Goal: Navigation & Orientation: Understand site structure

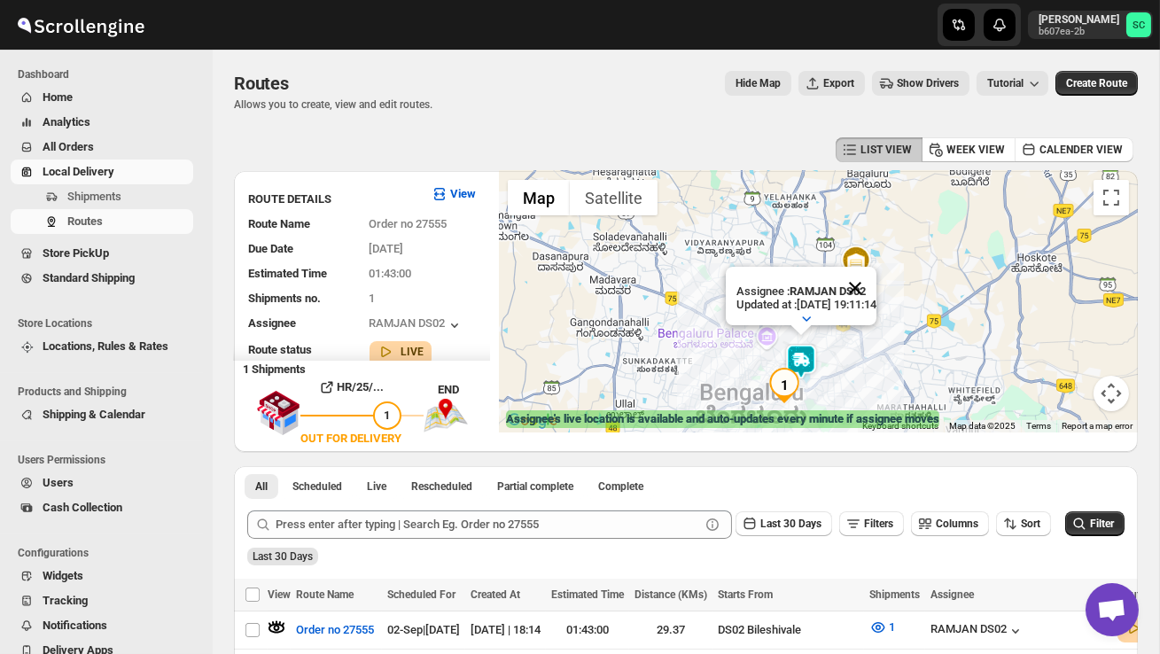
click at [877, 285] on button "Close" at bounding box center [855, 288] width 43 height 43
click at [856, 363] on div "To navigate, press the arrow keys." at bounding box center [818, 302] width 639 height 262
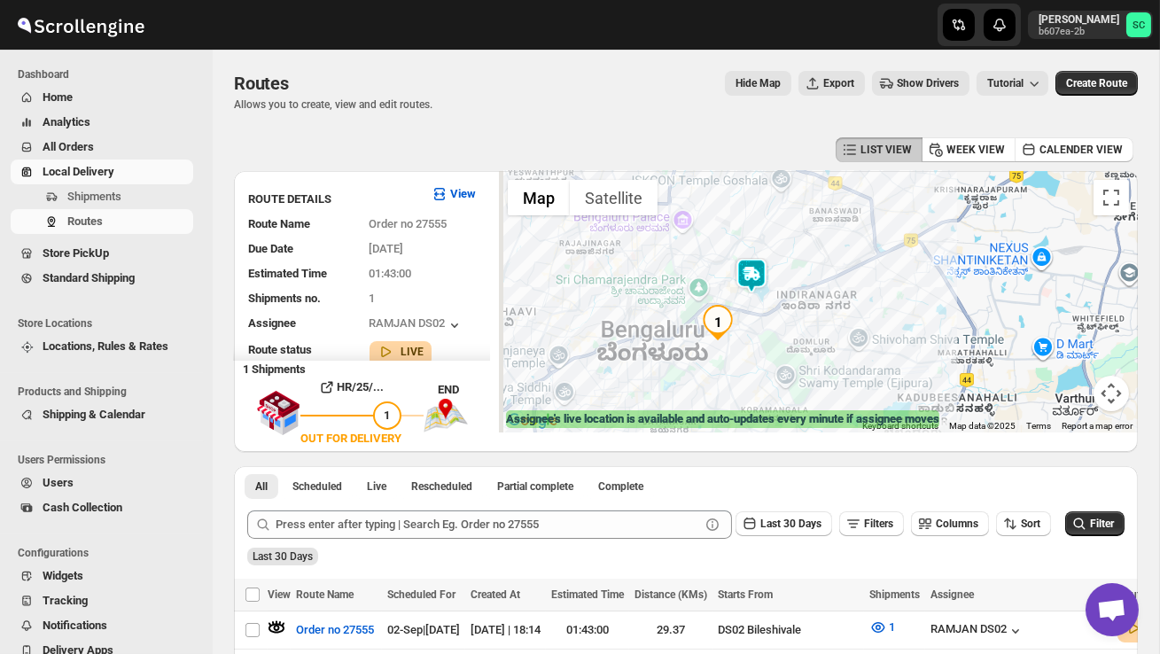
drag, startPoint x: 832, startPoint y: 388, endPoint x: 837, endPoint y: 260, distance: 128.6
click at [836, 262] on div at bounding box center [818, 302] width 639 height 262
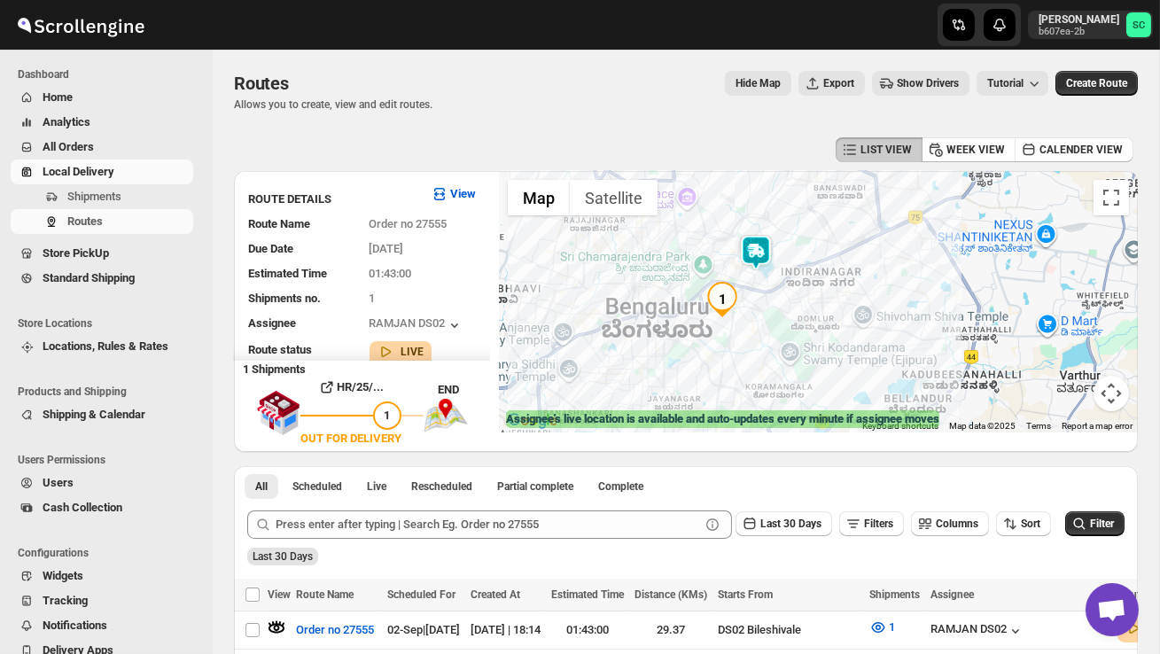
click at [837, 260] on div at bounding box center [818, 302] width 639 height 262
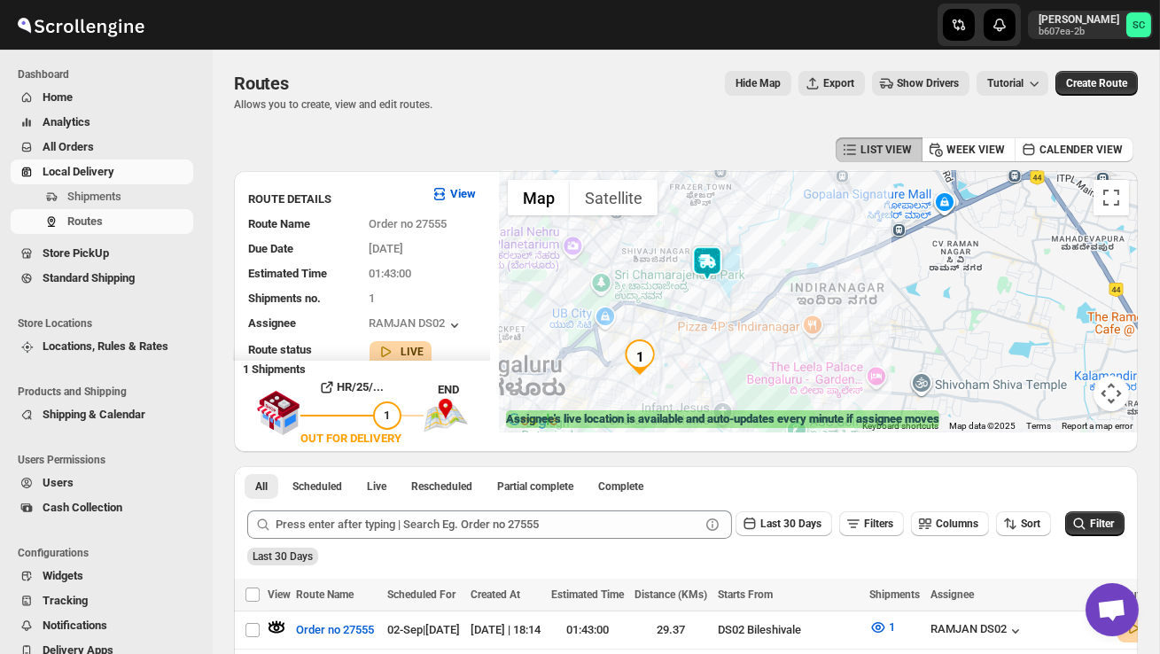
drag, startPoint x: 768, startPoint y: 341, endPoint x: 848, endPoint y: 341, distance: 79.8
click at [846, 341] on div at bounding box center [818, 302] width 639 height 262
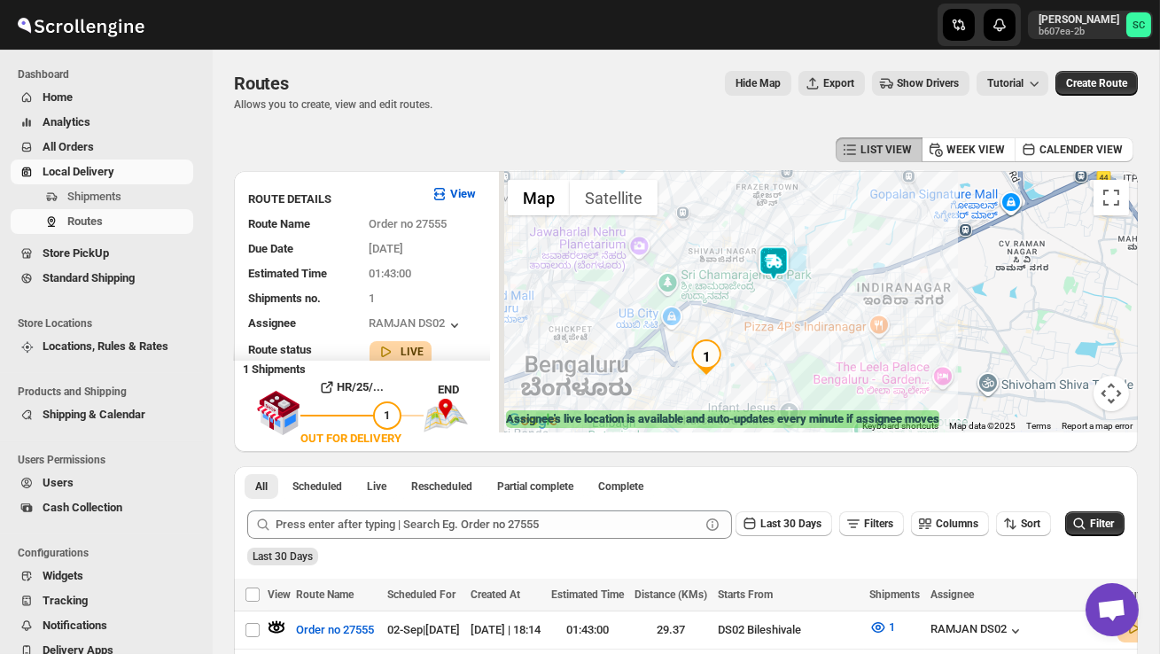
click at [848, 341] on div at bounding box center [818, 302] width 639 height 262
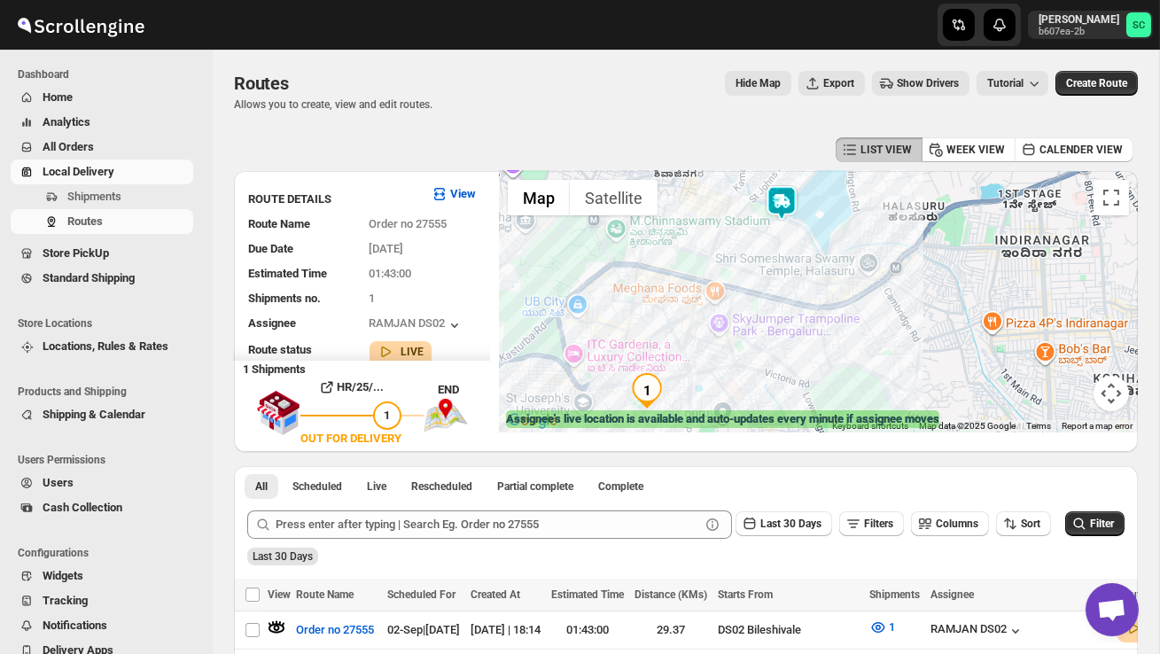
drag, startPoint x: 765, startPoint y: 350, endPoint x: 839, endPoint y: 350, distance: 73.6
click at [839, 350] on div at bounding box center [818, 302] width 639 height 262
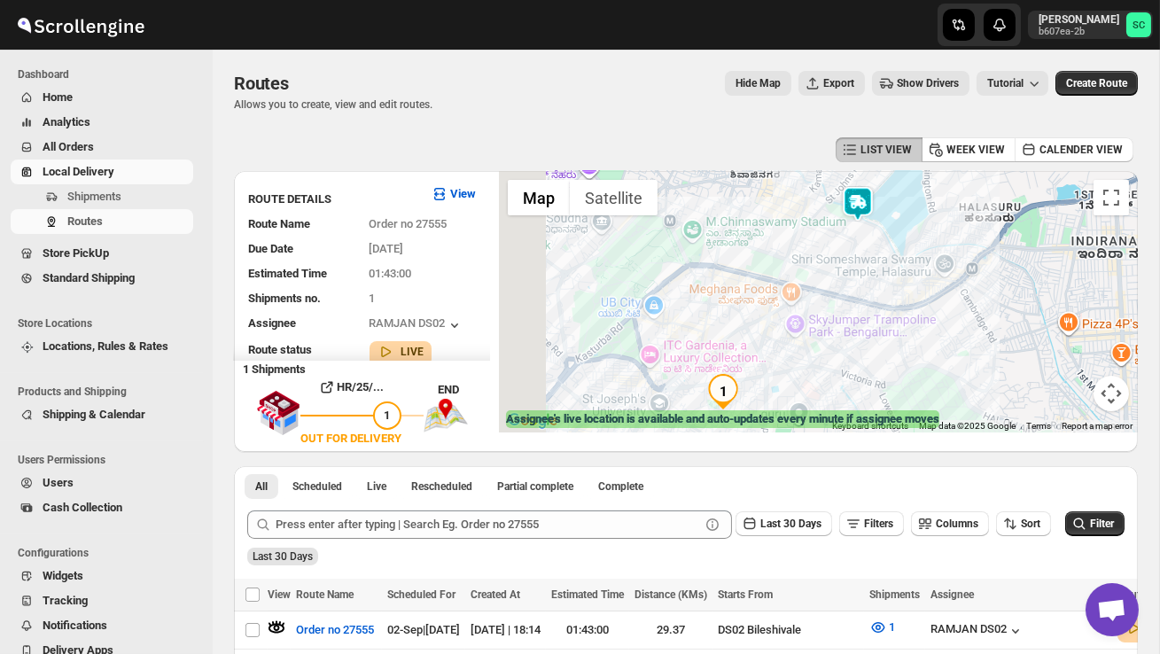
drag, startPoint x: 808, startPoint y: 358, endPoint x: 906, endPoint y: 359, distance: 98.4
click at [907, 360] on div at bounding box center [818, 302] width 639 height 262
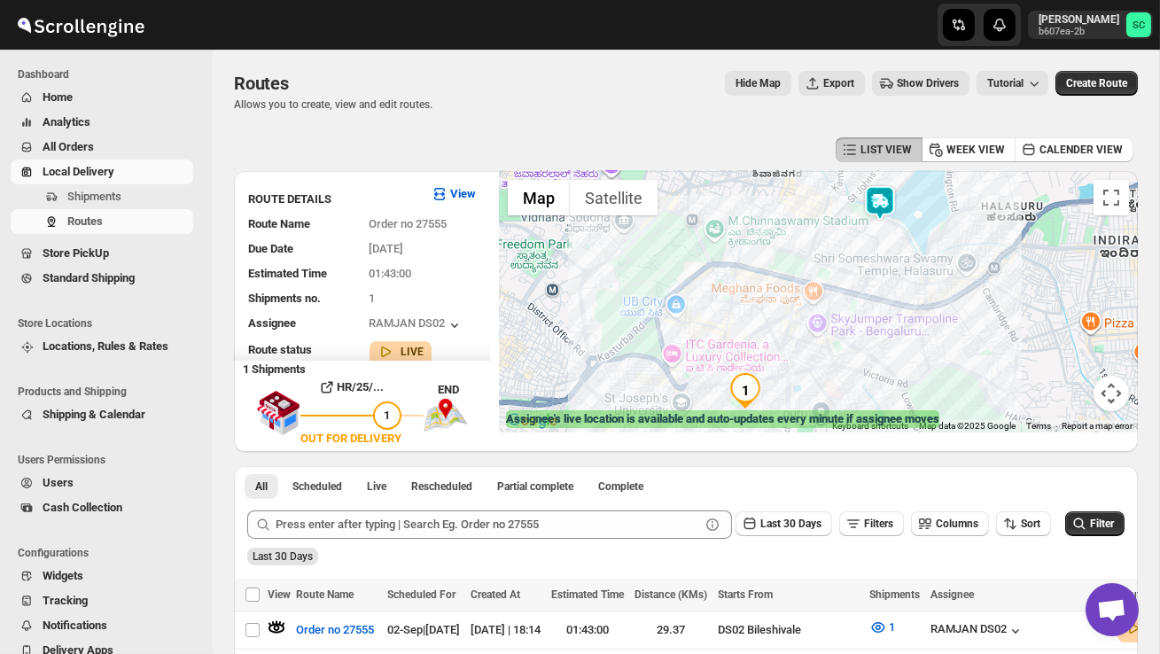
click at [906, 359] on div at bounding box center [818, 302] width 639 height 262
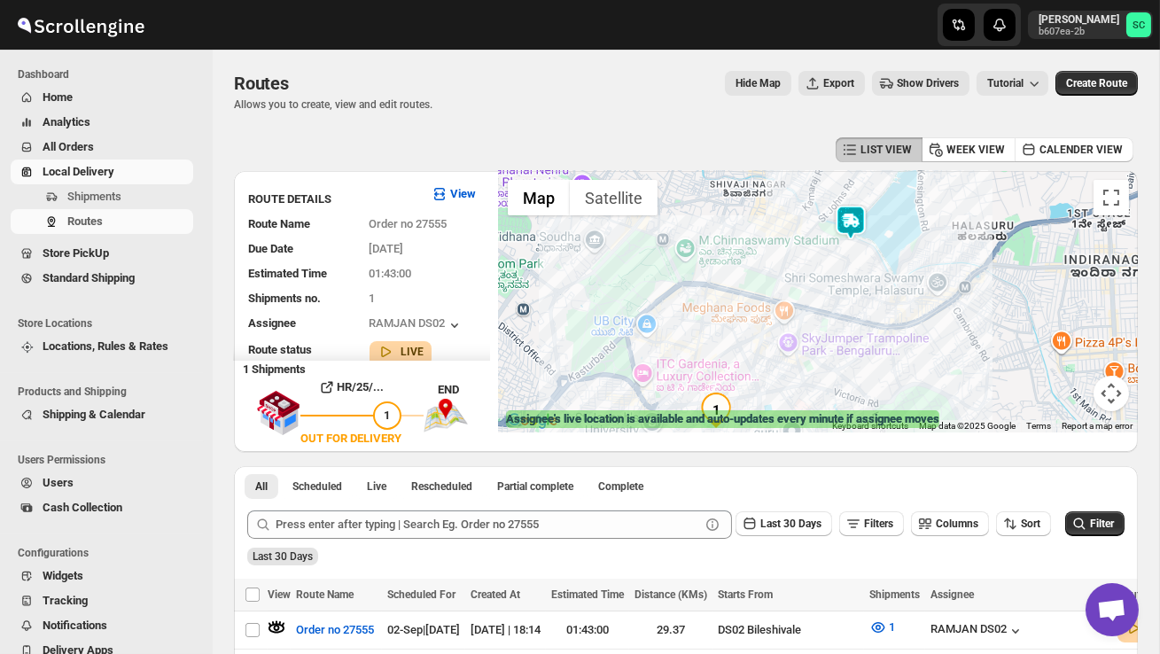
drag, startPoint x: 906, startPoint y: 355, endPoint x: 879, endPoint y: 374, distance: 33.2
click at [878, 373] on div at bounding box center [818, 302] width 639 height 262
click at [1125, 402] on button "Map camera controls" at bounding box center [1111, 393] width 35 height 35
click at [1069, 387] on button "Zoom out" at bounding box center [1067, 393] width 35 height 35
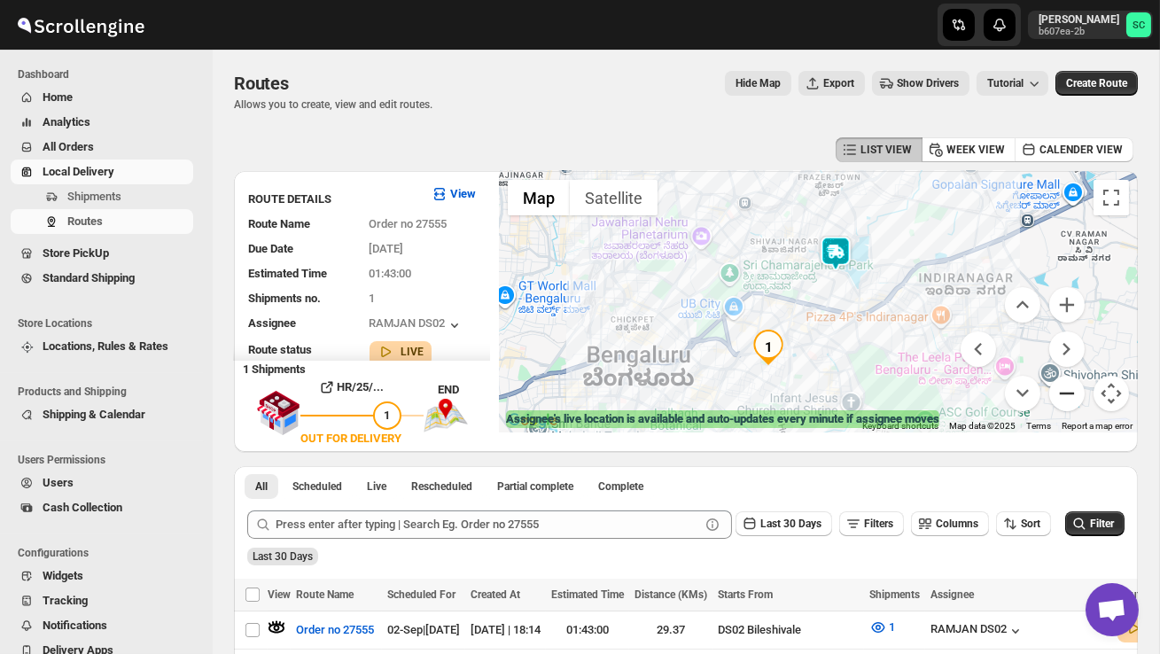
click at [1069, 387] on button "Zoom out" at bounding box center [1067, 393] width 35 height 35
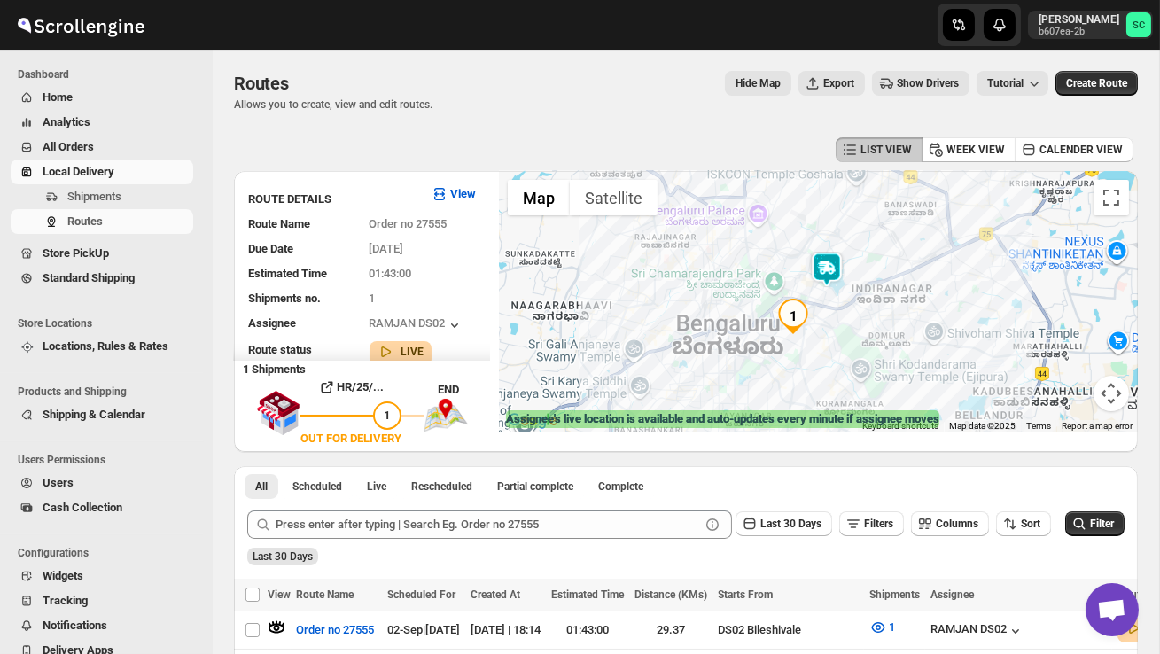
click at [834, 274] on img at bounding box center [826, 269] width 35 height 35
click at [832, 255] on img at bounding box center [826, 269] width 35 height 35
